Goal: Task Accomplishment & Management: Use online tool/utility

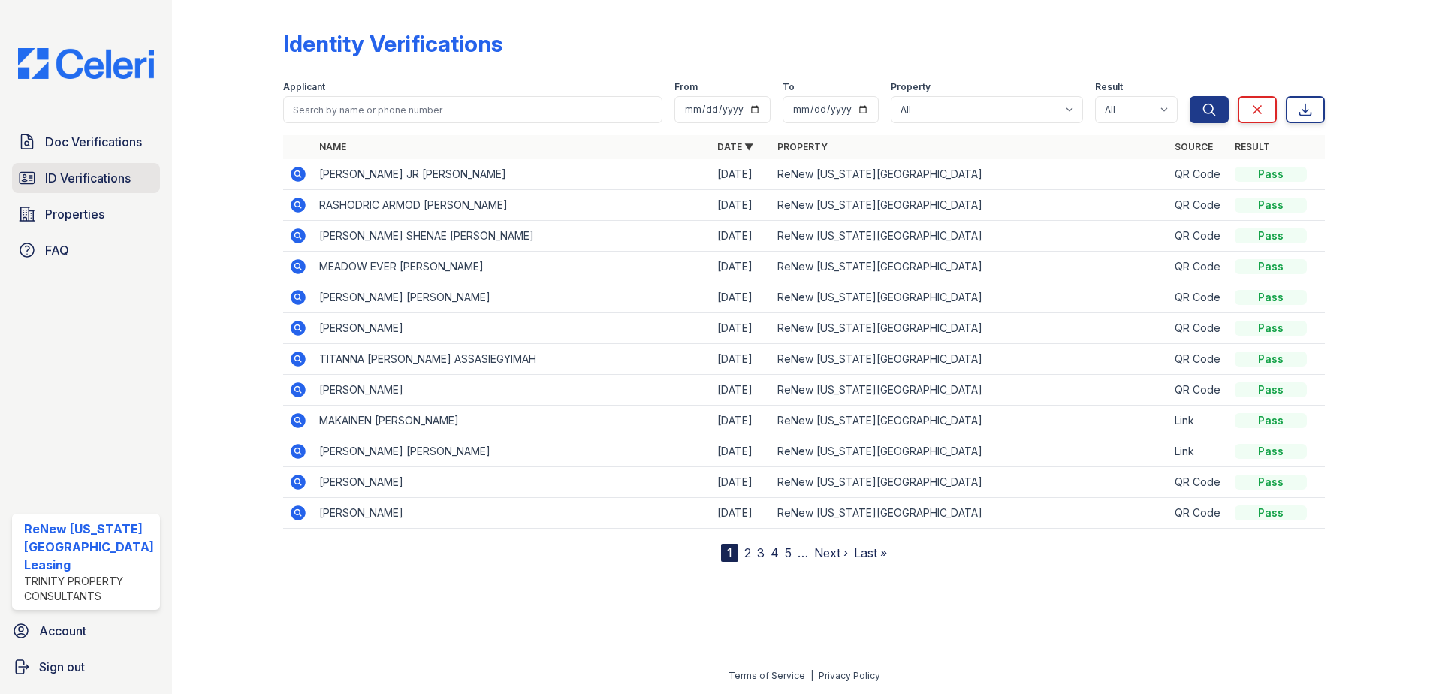
click at [113, 175] on span "ID Verifications" at bounding box center [88, 178] width 86 height 18
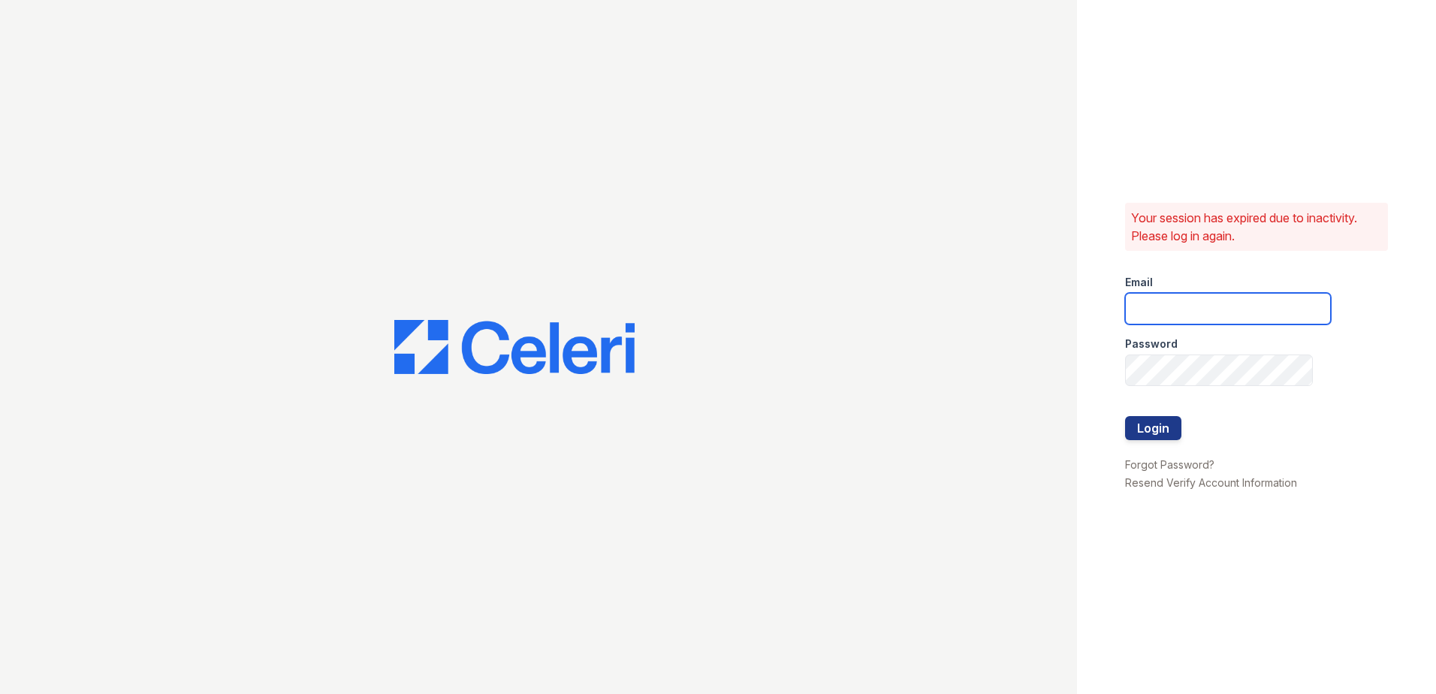
type input "renewvirginiabeach@trinity-pm.com"
click at [1156, 424] on button "Login" at bounding box center [1153, 428] width 56 height 24
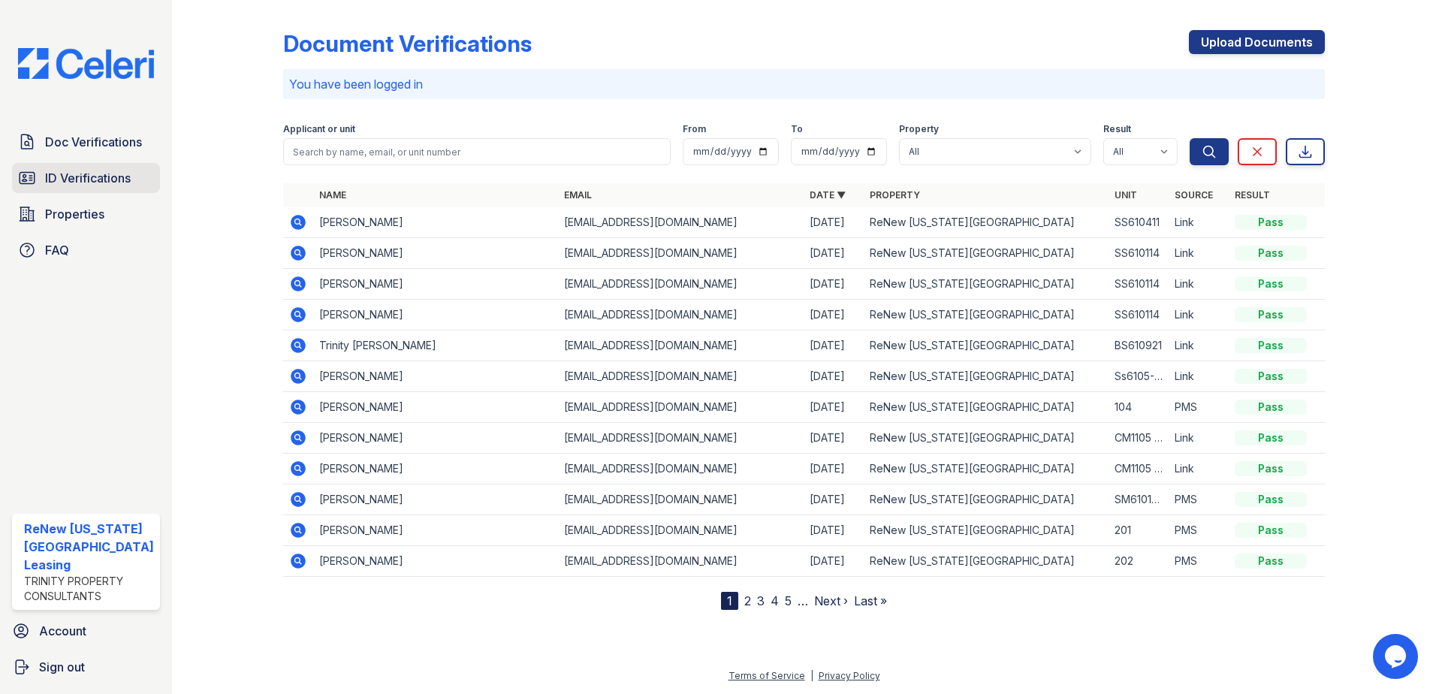
click at [63, 176] on span "ID Verifications" at bounding box center [88, 178] width 86 height 18
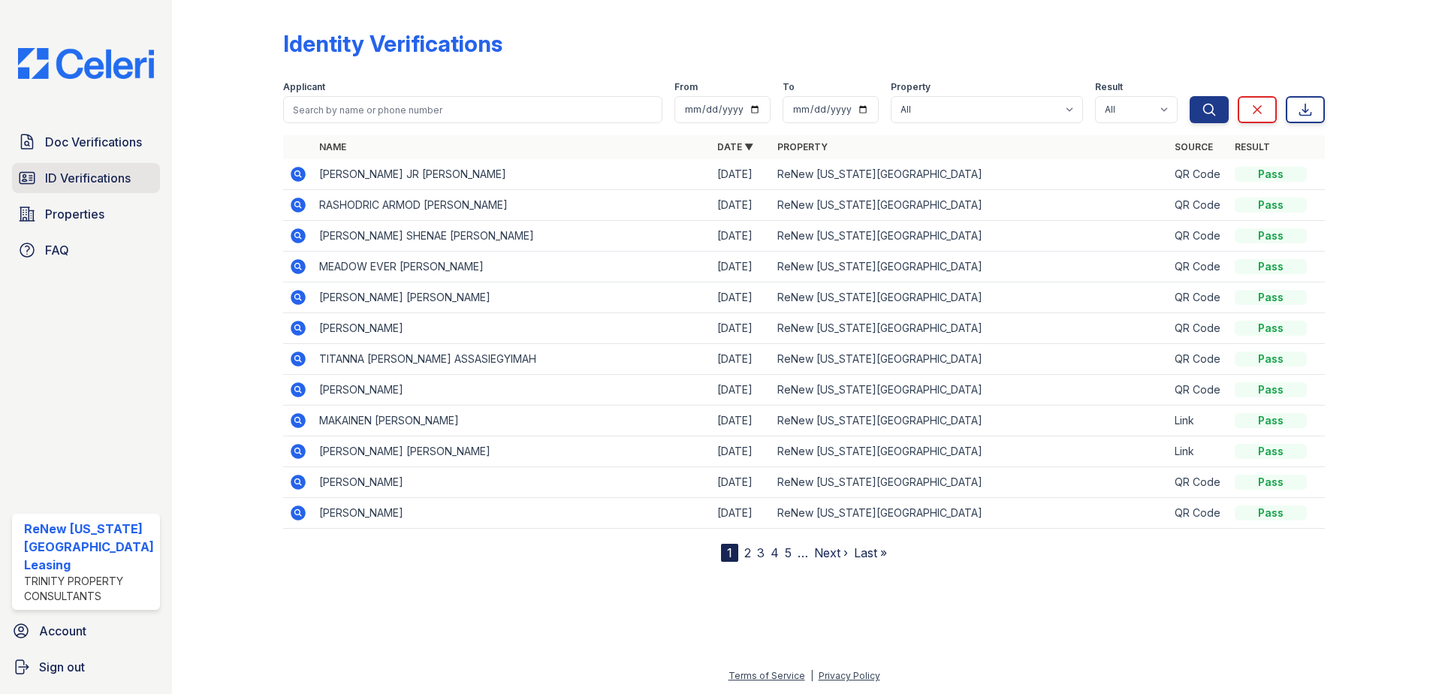
click at [105, 177] on span "ID Verifications" at bounding box center [88, 178] width 86 height 18
click at [82, 179] on span "ID Verifications" at bounding box center [88, 178] width 86 height 18
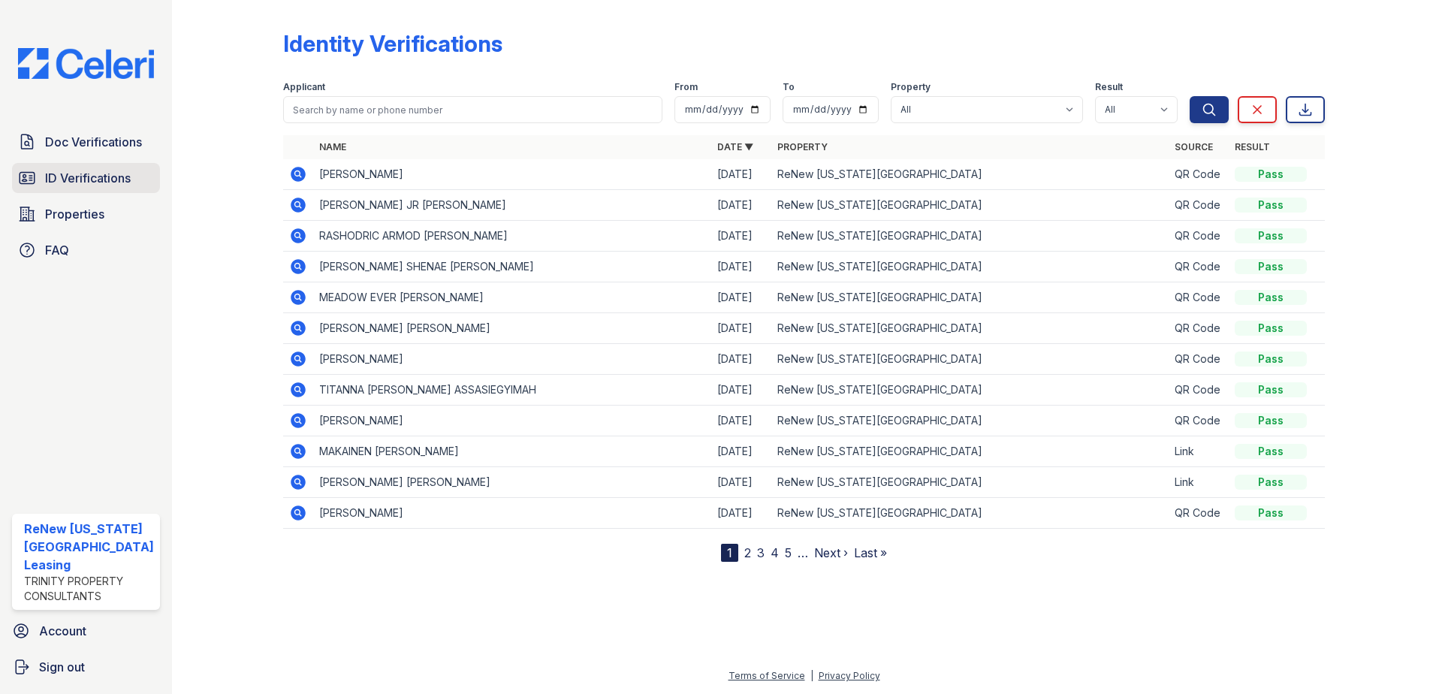
click at [134, 177] on link "ID Verifications" at bounding box center [86, 178] width 148 height 30
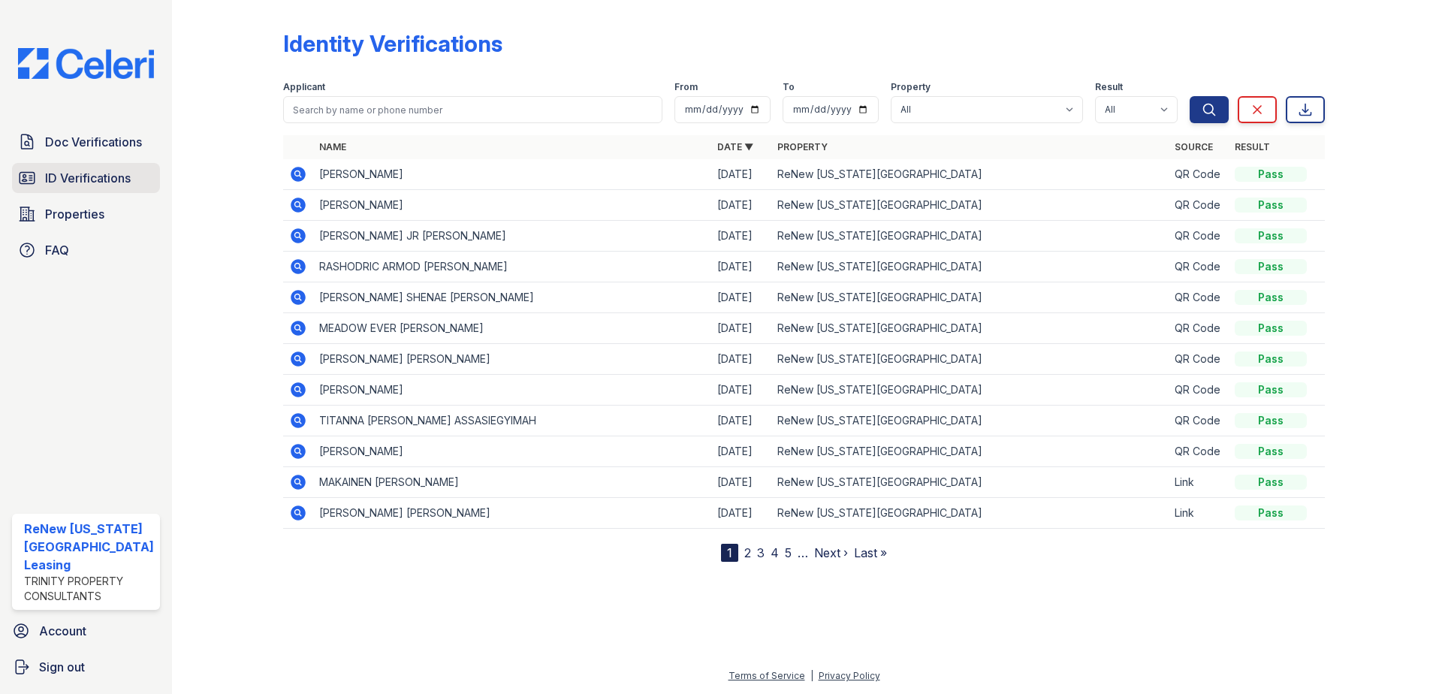
click at [130, 177] on span "ID Verifications" at bounding box center [88, 178] width 86 height 18
click at [104, 185] on span "ID Verifications" at bounding box center [88, 178] width 86 height 18
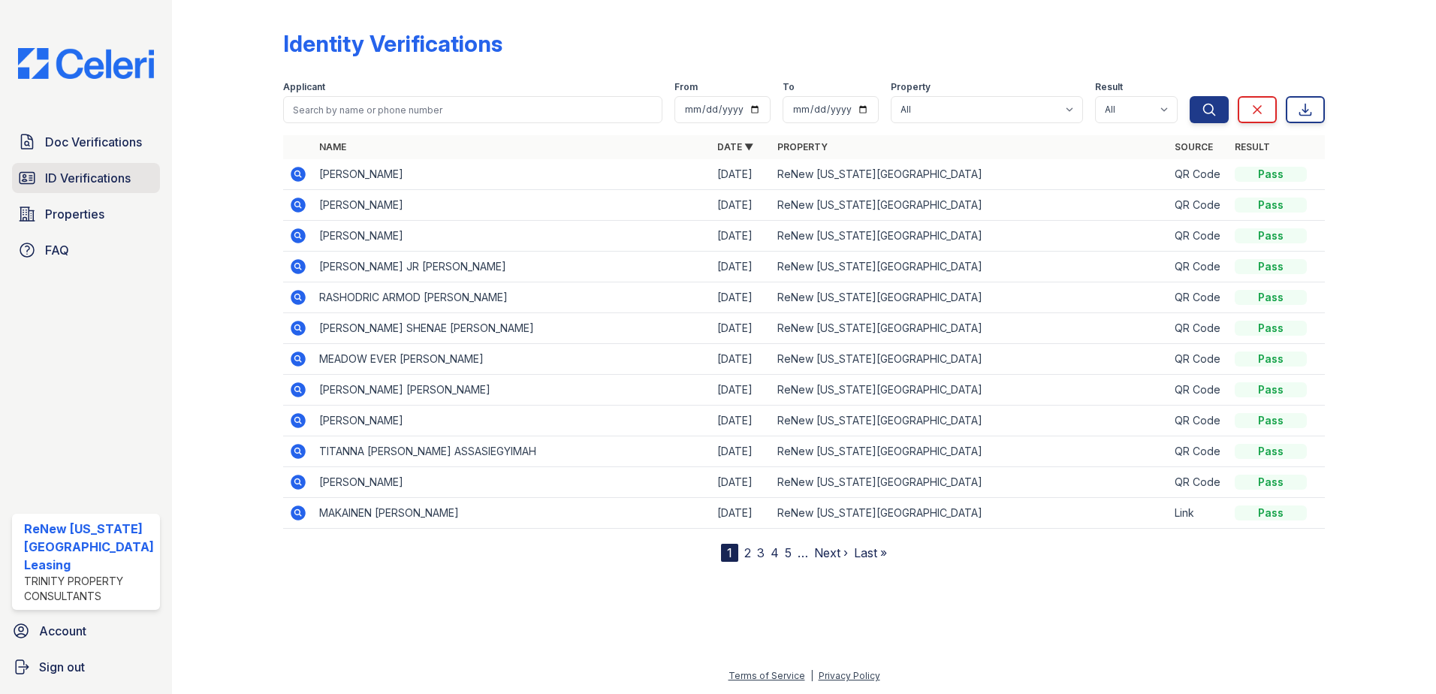
click at [82, 174] on span "ID Verifications" at bounding box center [88, 178] width 86 height 18
